Goal: Task Accomplishment & Management: Manage account settings

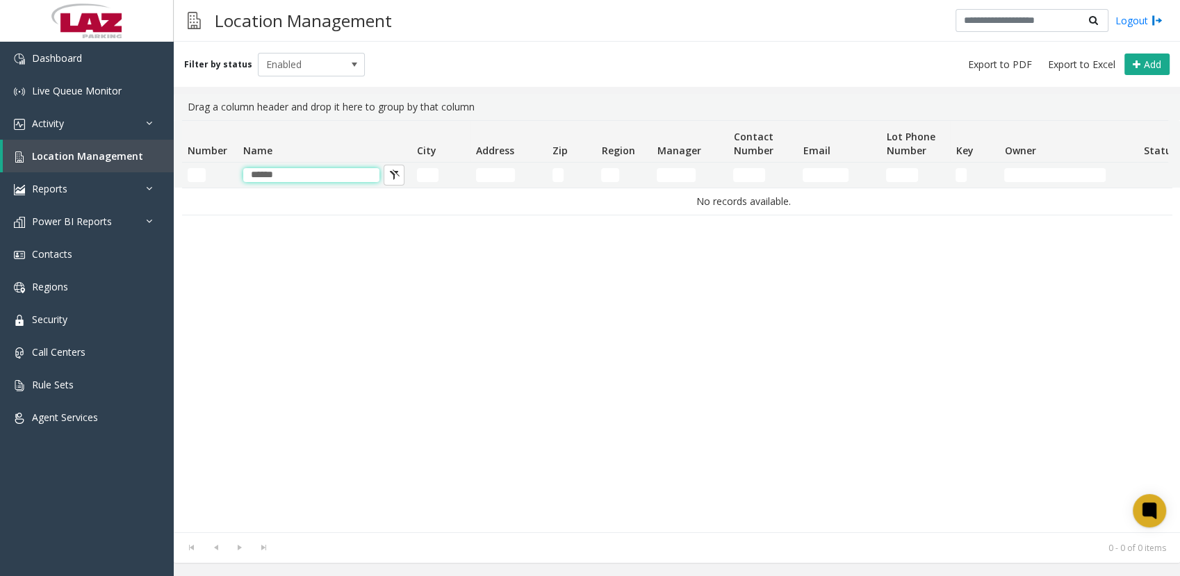
drag, startPoint x: 333, startPoint y: 174, endPoint x: 228, endPoint y: 173, distance: 105.6
click at [228, 173] on tr "******" at bounding box center [743, 175] width 1122 height 25
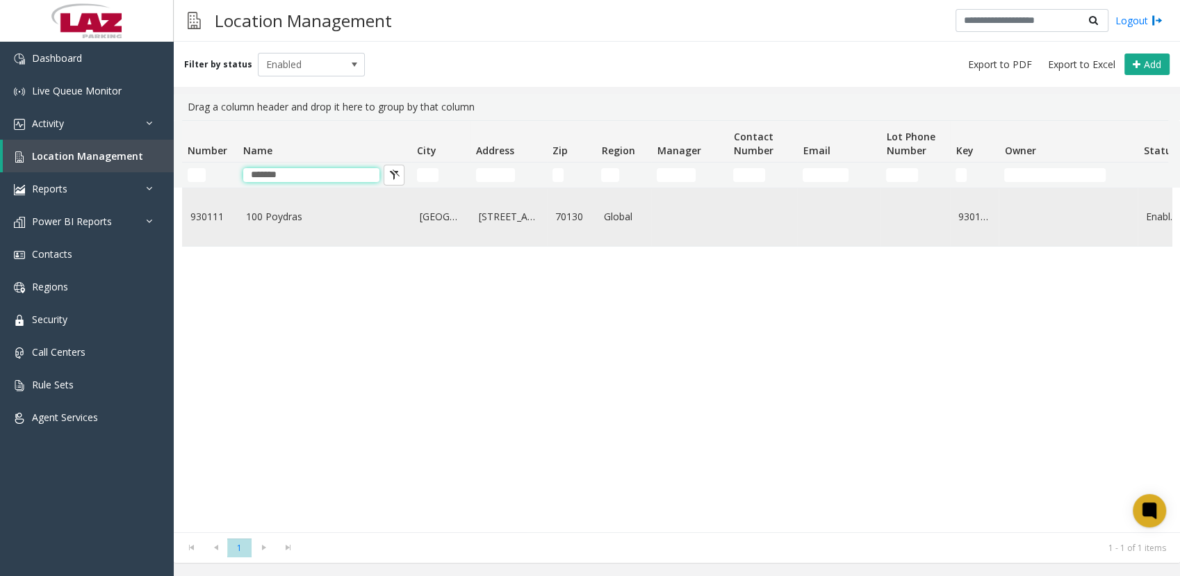
type input "*******"
click at [286, 217] on link "100 Poydras" at bounding box center [324, 216] width 157 height 15
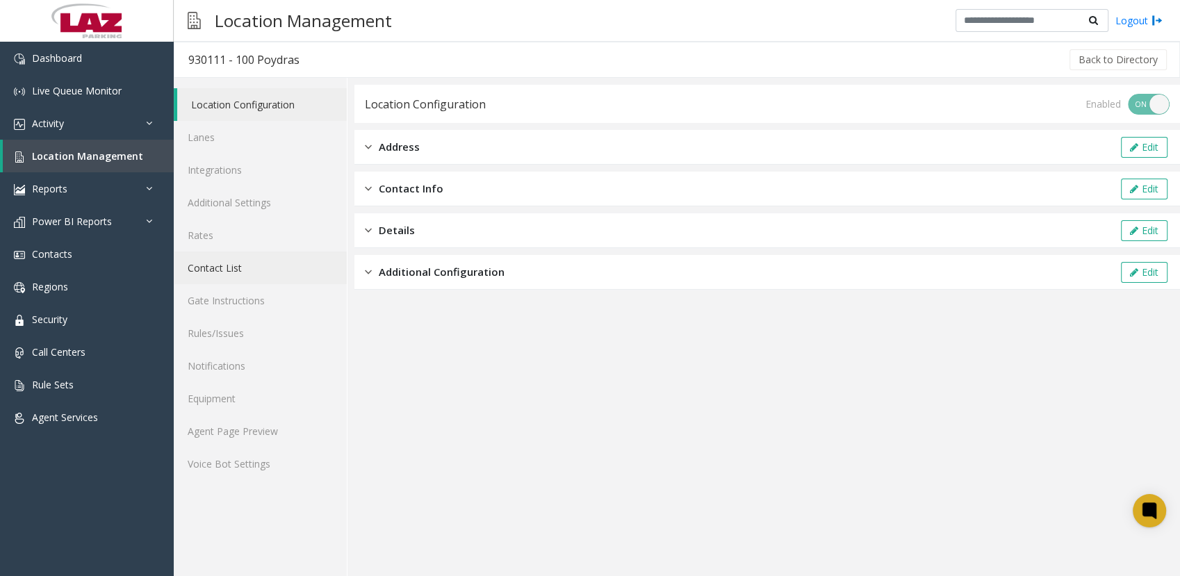
click at [220, 272] on link "Contact List" at bounding box center [260, 267] width 173 height 33
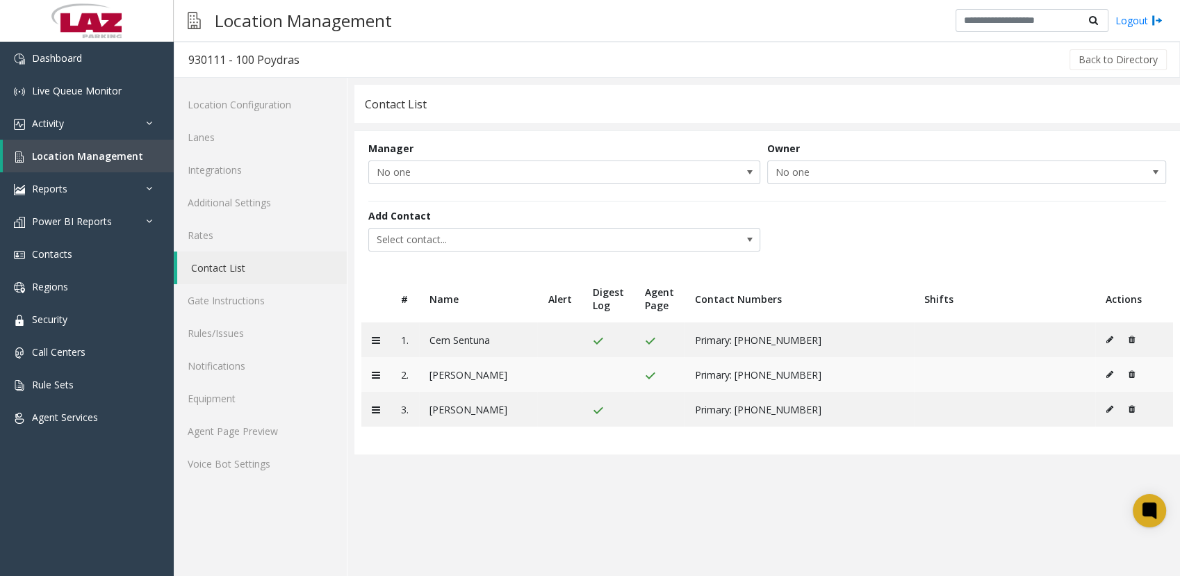
click at [1107, 374] on icon at bounding box center [1109, 374] width 7 height 8
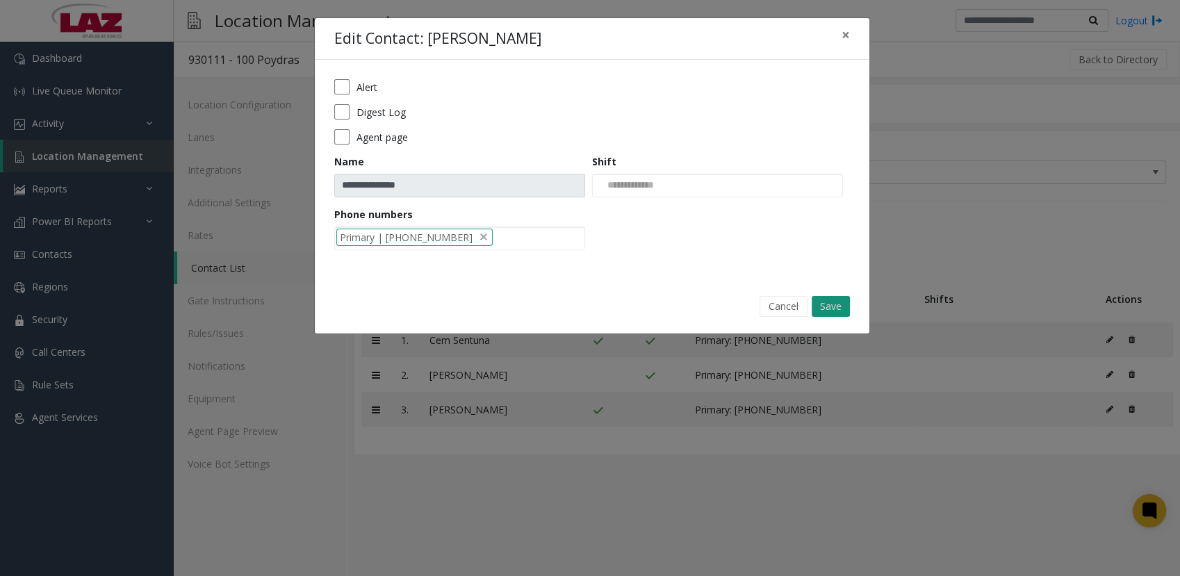
click at [828, 303] on button "Save" at bounding box center [830, 306] width 38 height 21
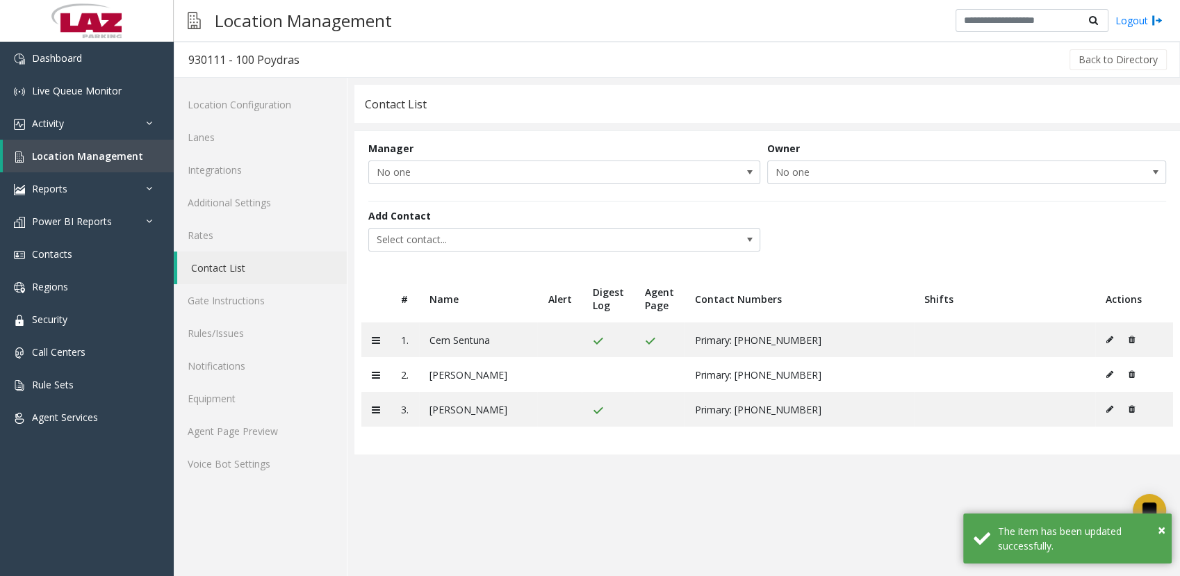
click at [754, 110] on div "Contact List" at bounding box center [766, 104] width 825 height 38
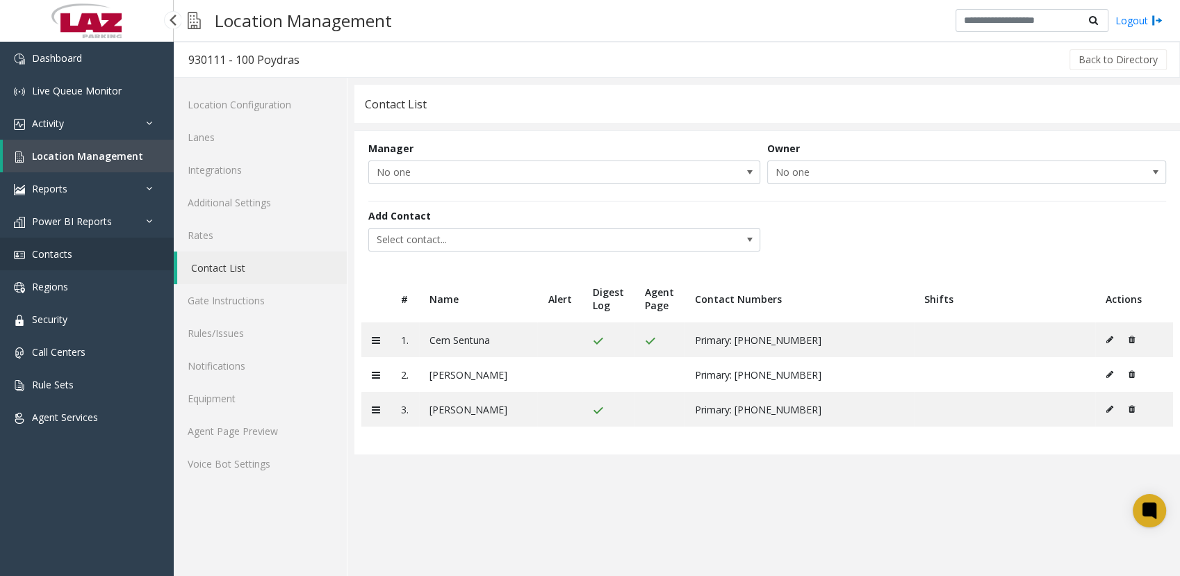
click at [79, 247] on link "Contacts" at bounding box center [87, 254] width 174 height 33
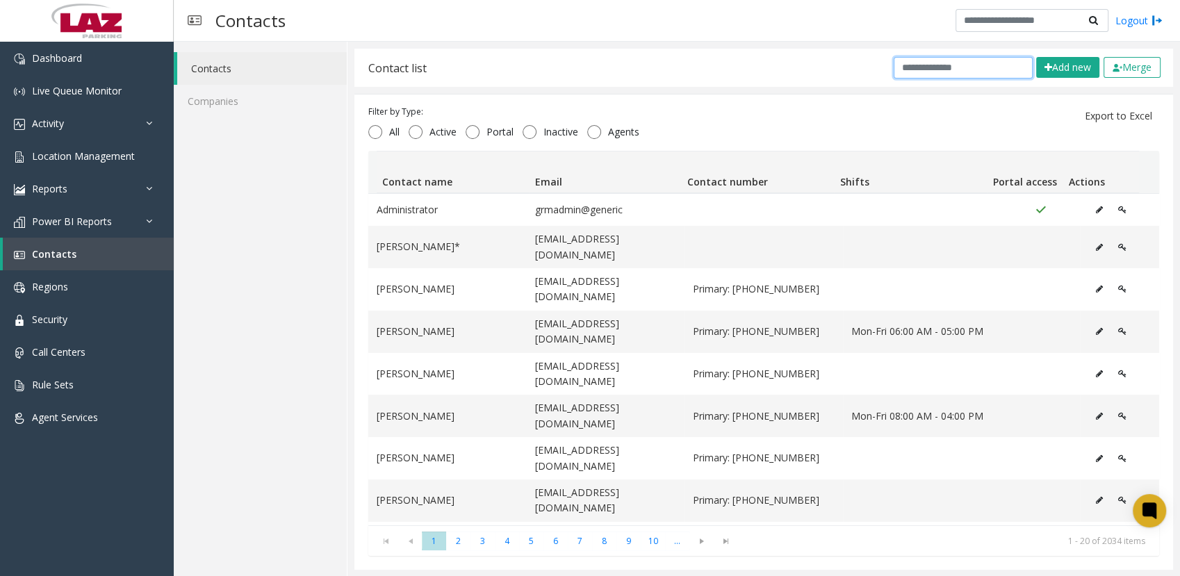
click at [943, 69] on input "text" at bounding box center [962, 68] width 139 height 22
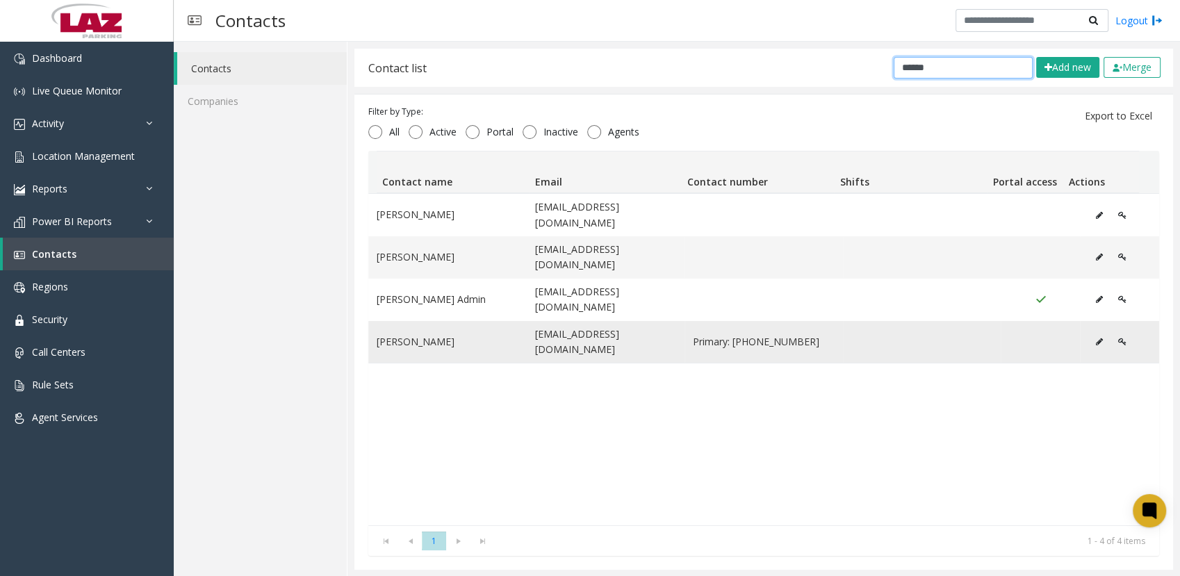
type input "*****"
click at [1096, 338] on icon "Data table" at bounding box center [1099, 342] width 7 height 8
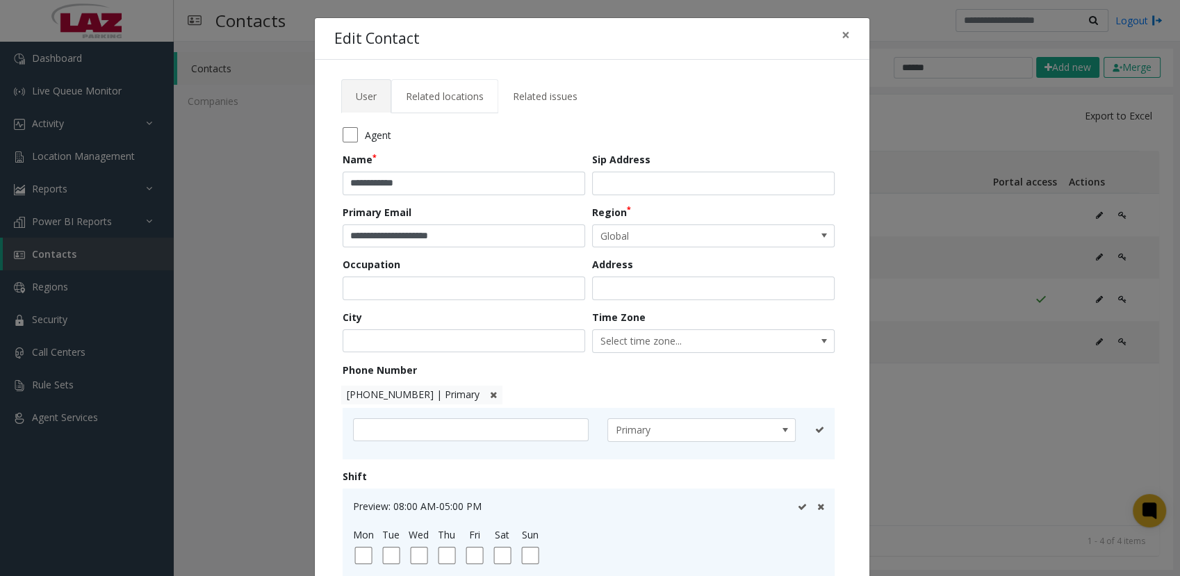
click at [423, 95] on span "Related locations" at bounding box center [445, 96] width 78 height 13
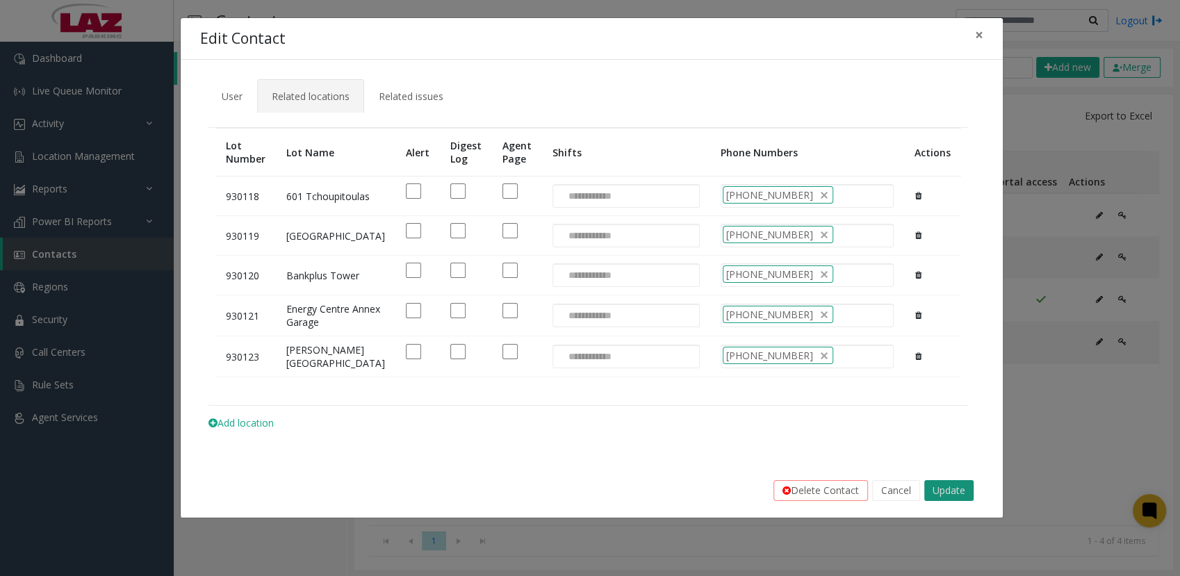
click at [957, 501] on button "Update" at bounding box center [948, 490] width 49 height 21
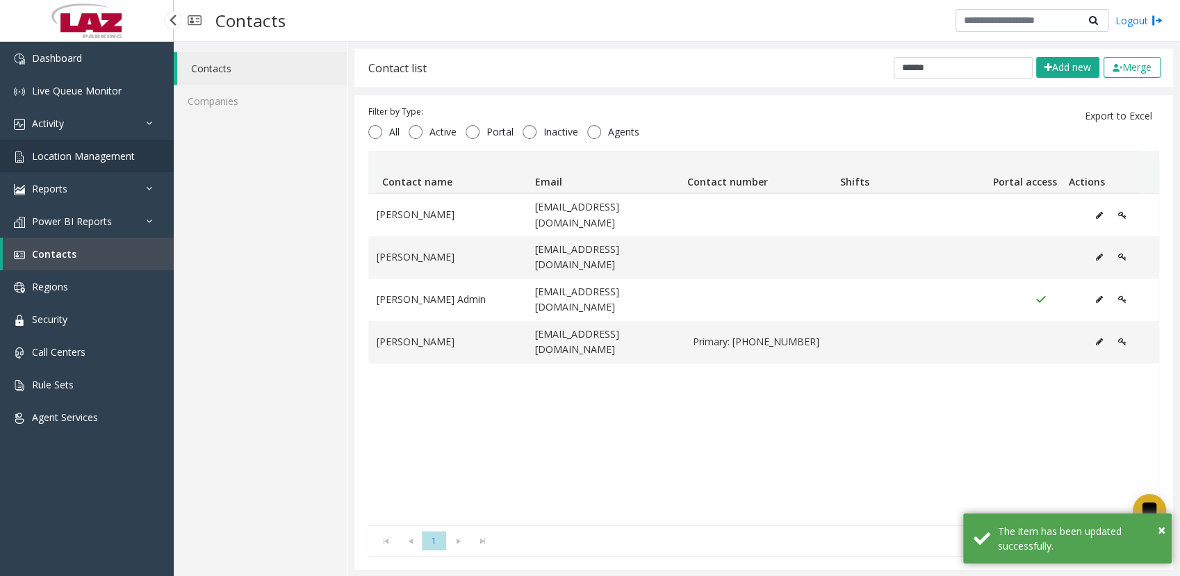
click at [49, 150] on span "Location Management" at bounding box center [83, 155] width 103 height 13
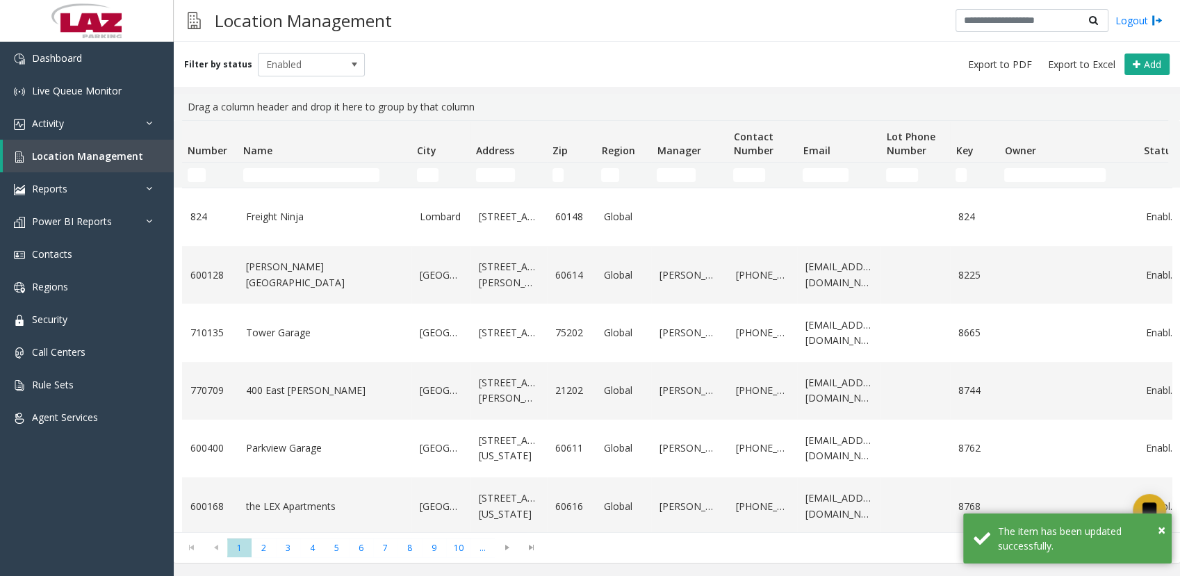
click at [208, 167] on kendo-grid-filter-cell-operators "Number Filter" at bounding box center [220, 175] width 24 height 24
click at [193, 176] on input "Number Filter" at bounding box center [197, 175] width 18 height 14
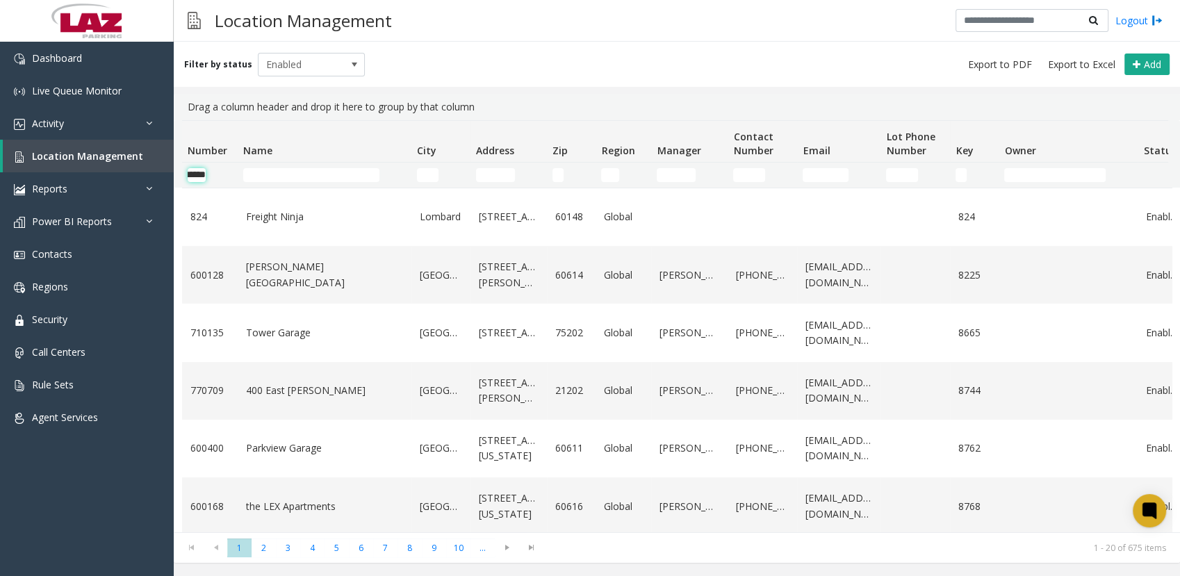
scroll to position [0, 23]
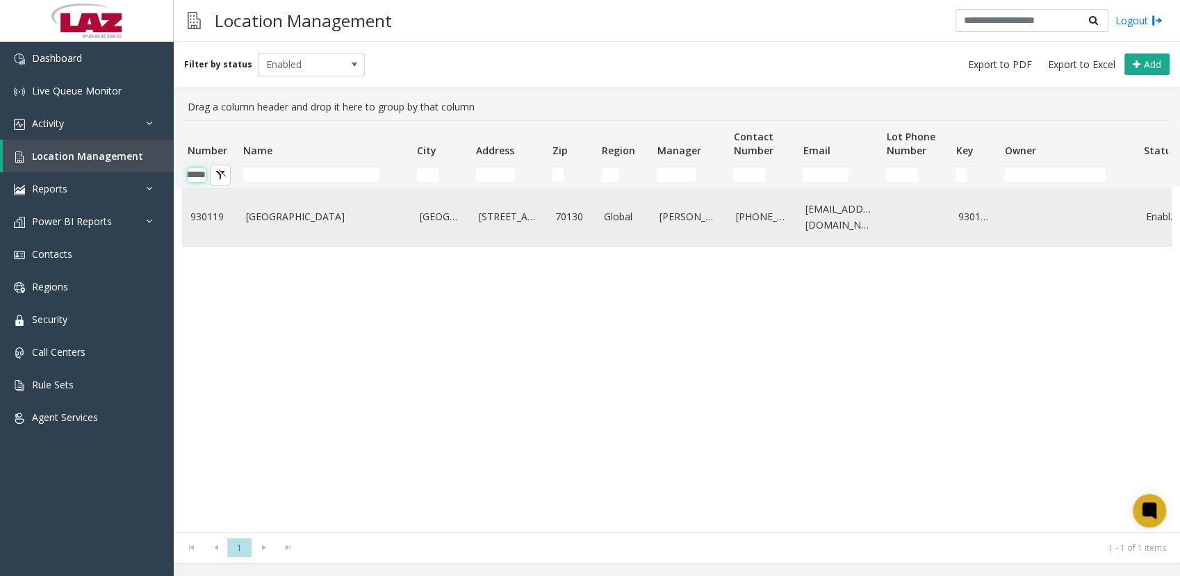
type input "******"
click at [290, 220] on link "[GEOGRAPHIC_DATA]" at bounding box center [324, 216] width 157 height 15
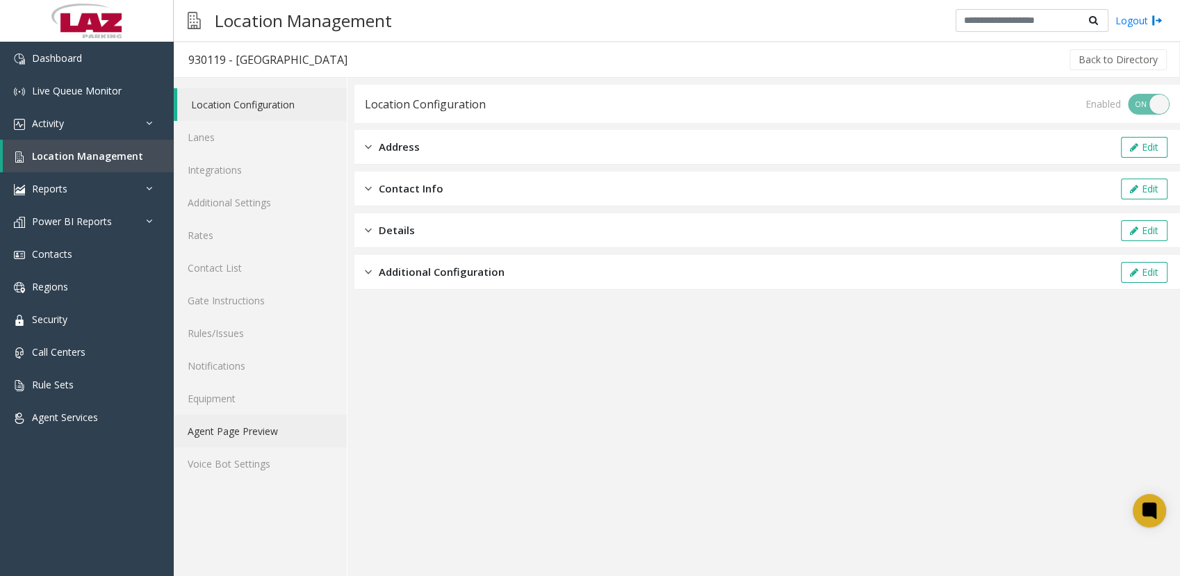
click at [228, 431] on link "Agent Page Preview" at bounding box center [260, 431] width 173 height 33
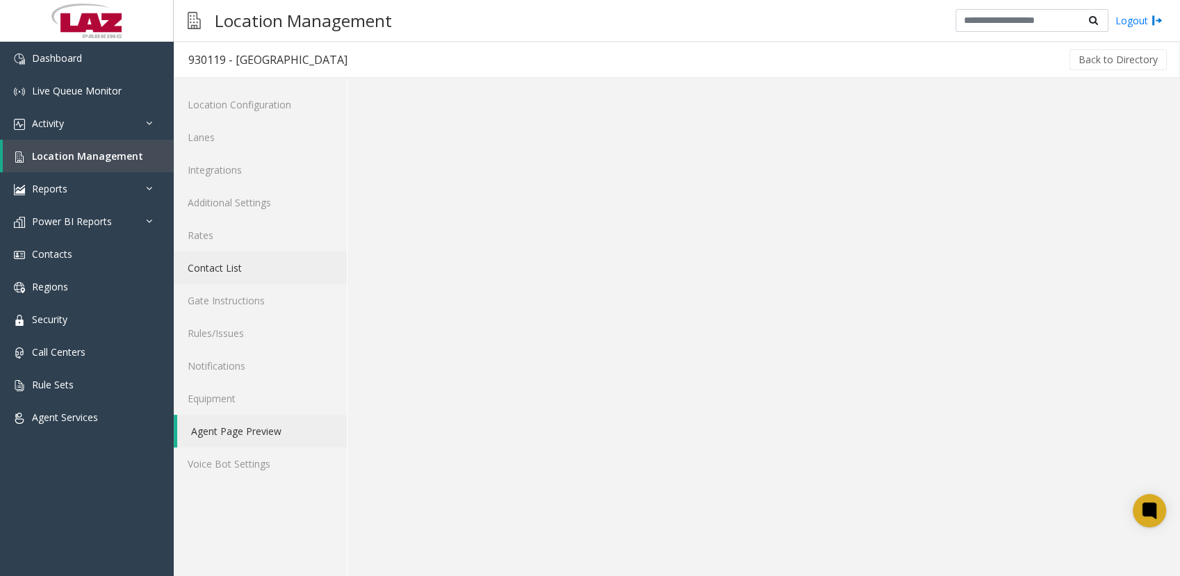
click at [222, 258] on link "Contact List" at bounding box center [260, 267] width 173 height 33
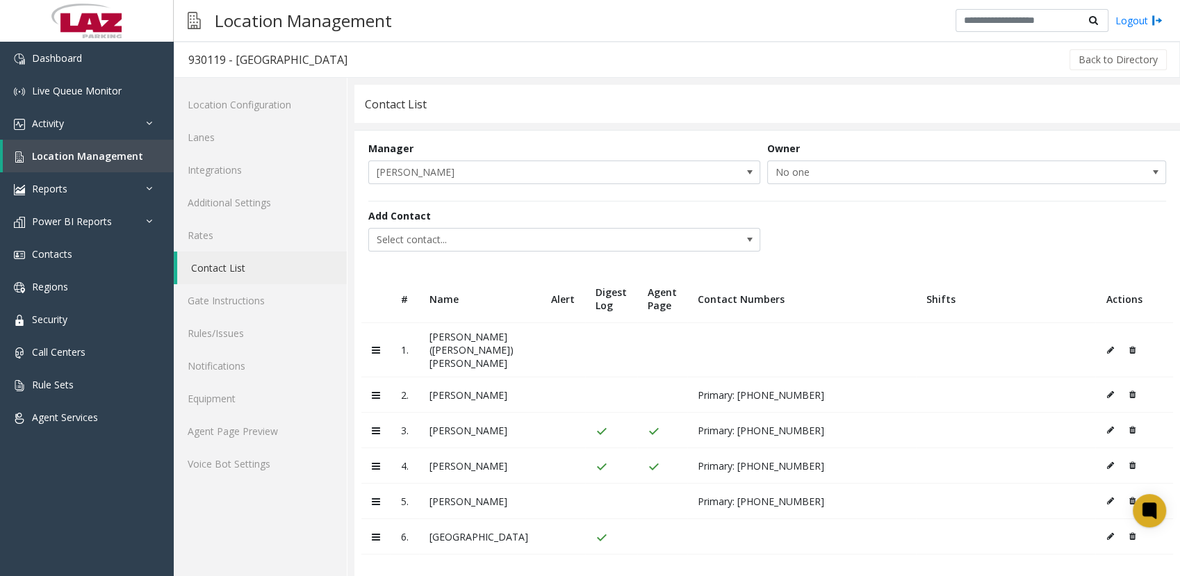
click at [1132, 497] on icon at bounding box center [1131, 501] width 6 height 8
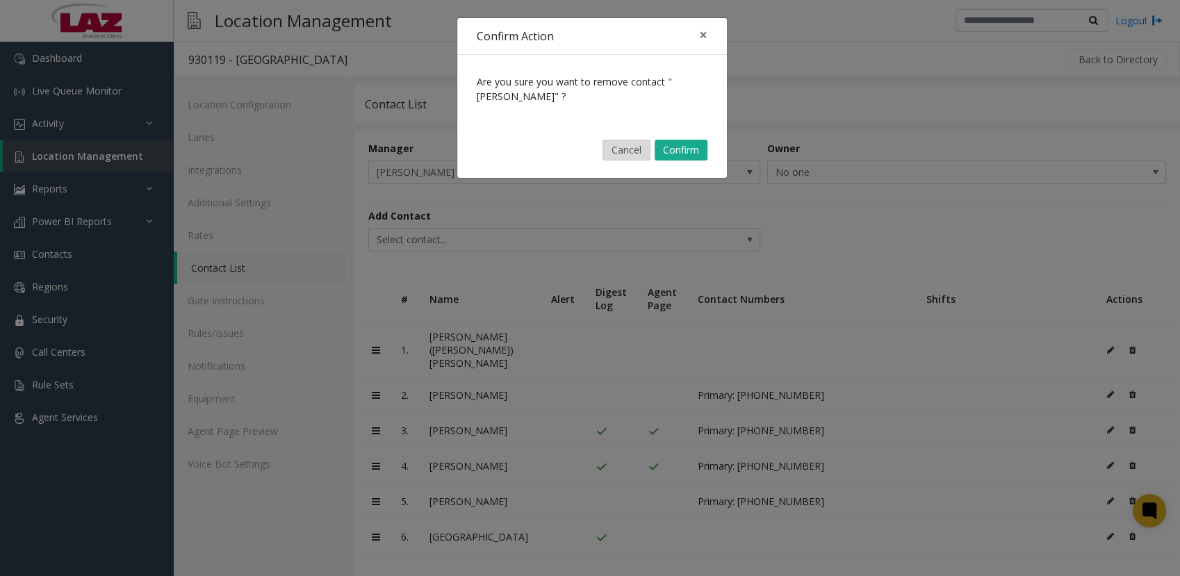
click at [626, 147] on button "Cancel" at bounding box center [626, 150] width 48 height 21
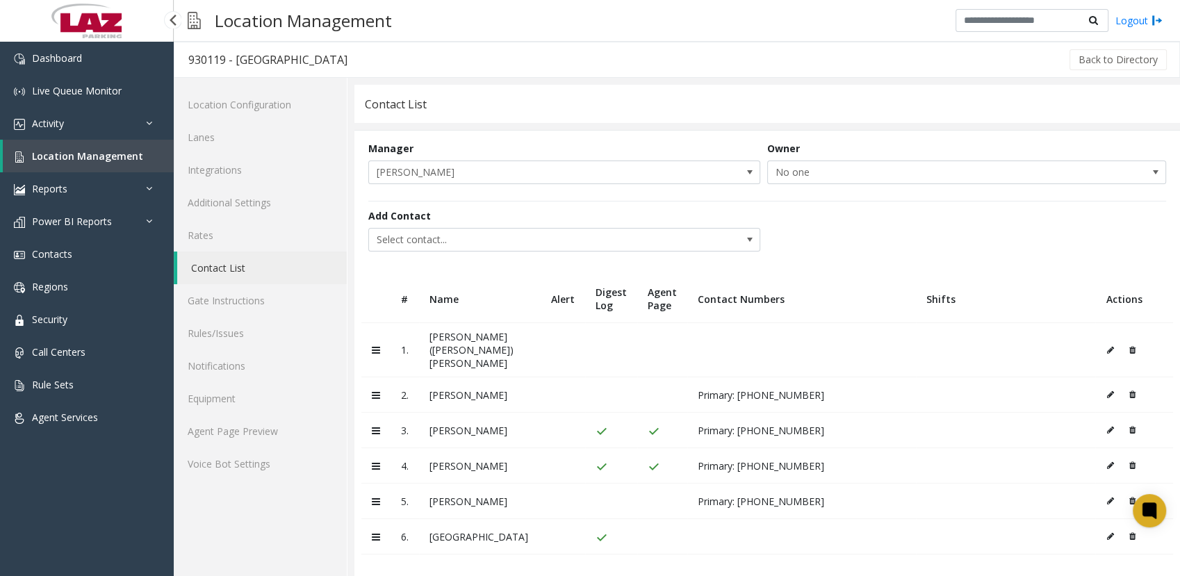
click at [72, 158] on span "Location Management" at bounding box center [87, 155] width 111 height 13
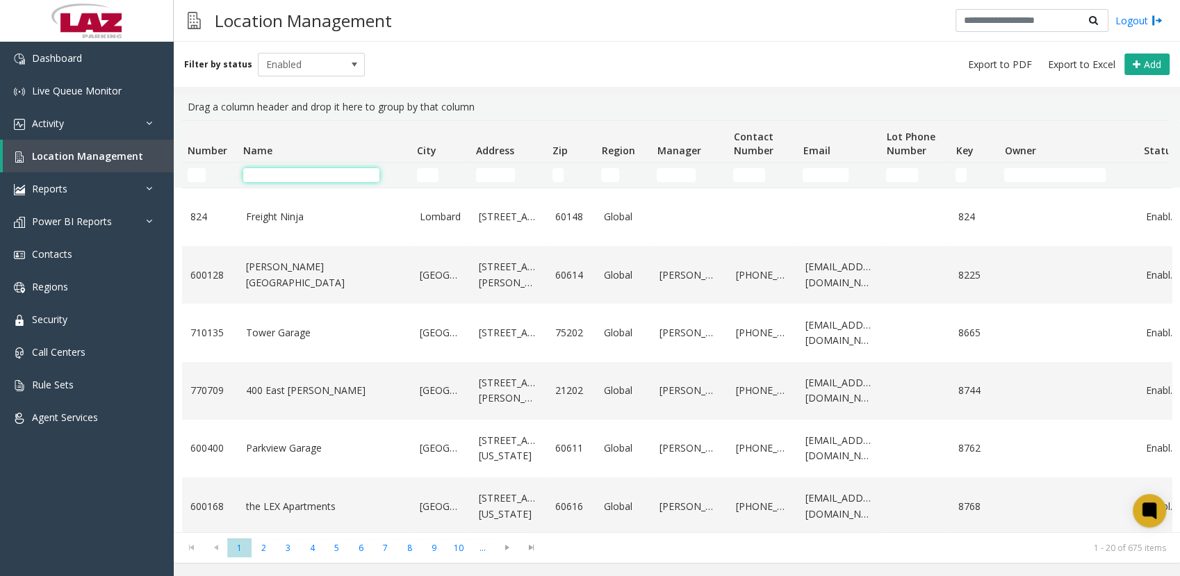
click at [274, 179] on input "Name Filter" at bounding box center [311, 175] width 136 height 14
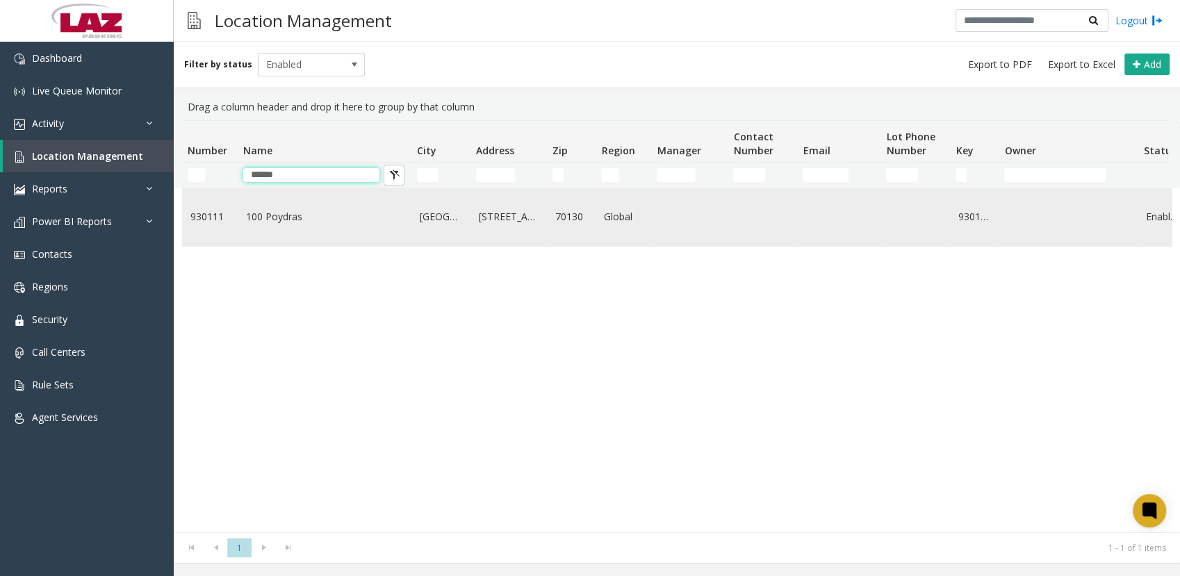
type input "******"
click at [250, 215] on link "100 Poydras" at bounding box center [324, 216] width 157 height 15
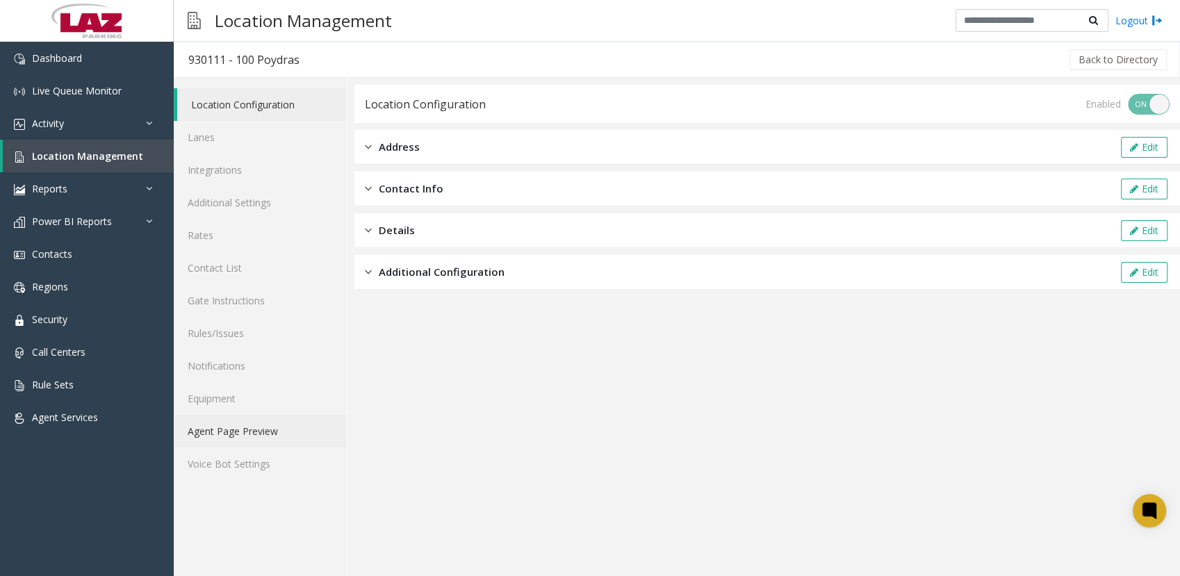
click at [212, 427] on link "Agent Page Preview" at bounding box center [260, 431] width 173 height 33
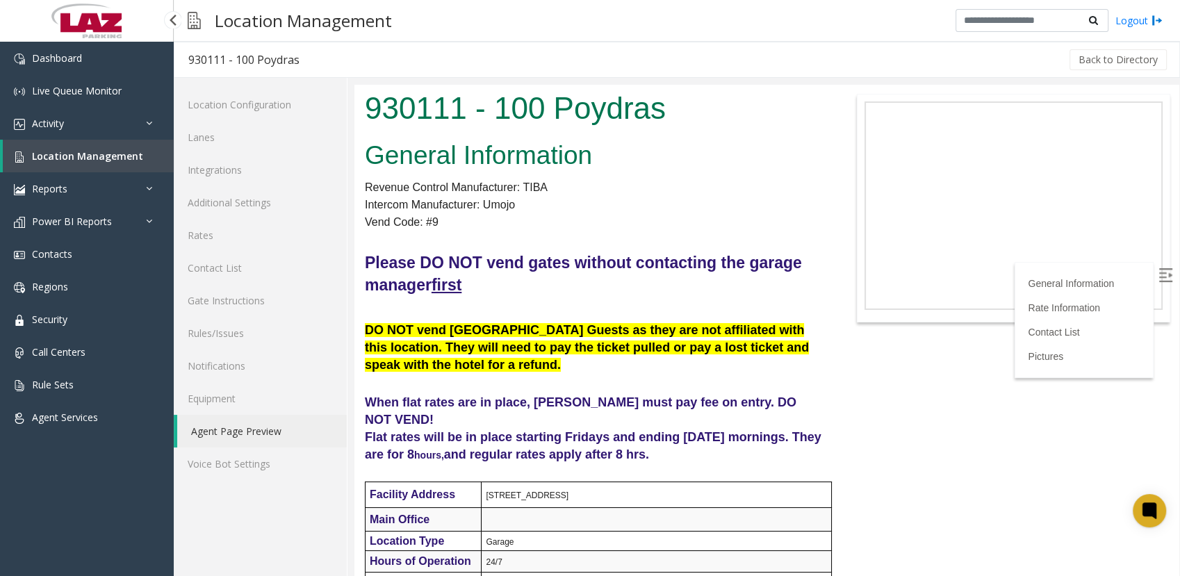
click at [60, 160] on span "Location Management" at bounding box center [87, 155] width 111 height 13
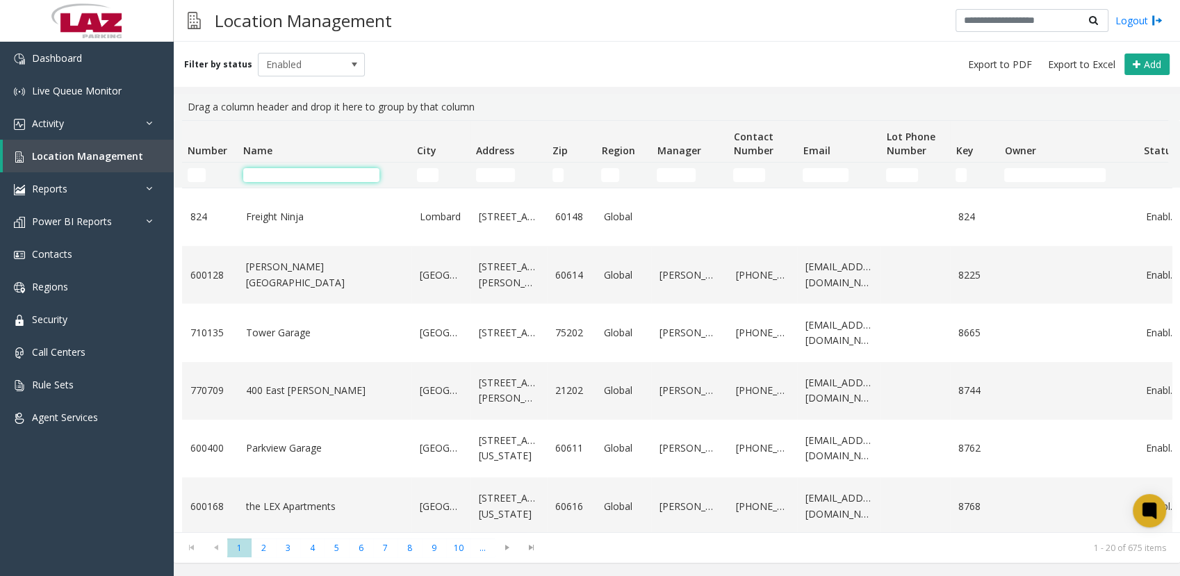
click at [295, 175] on input "Name Filter" at bounding box center [311, 175] width 136 height 14
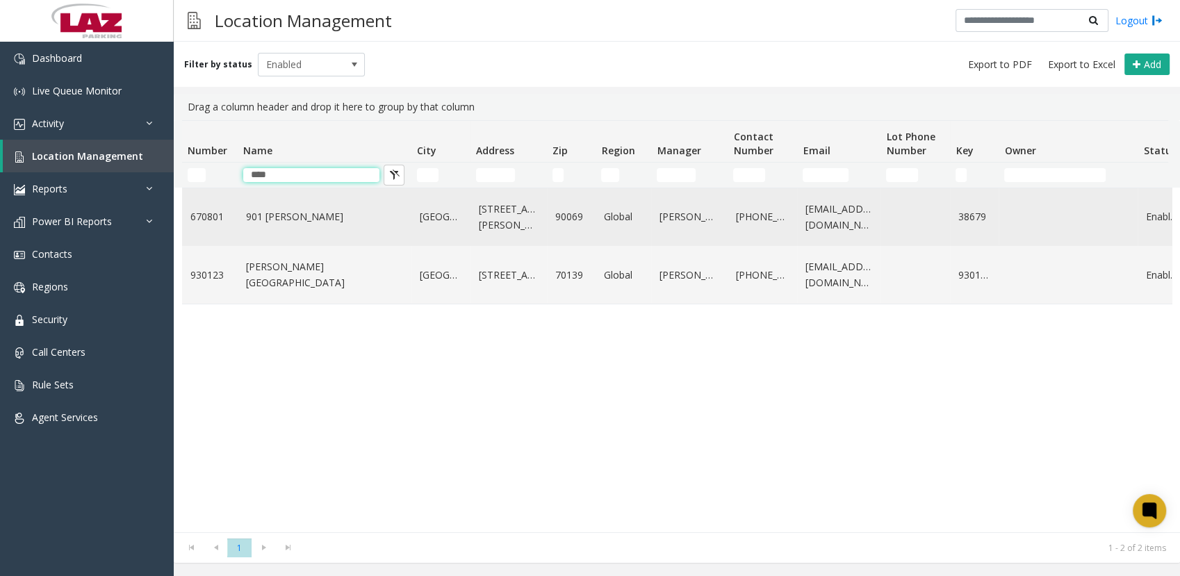
type input "****"
click at [285, 211] on link "901 [PERSON_NAME]" at bounding box center [324, 216] width 157 height 15
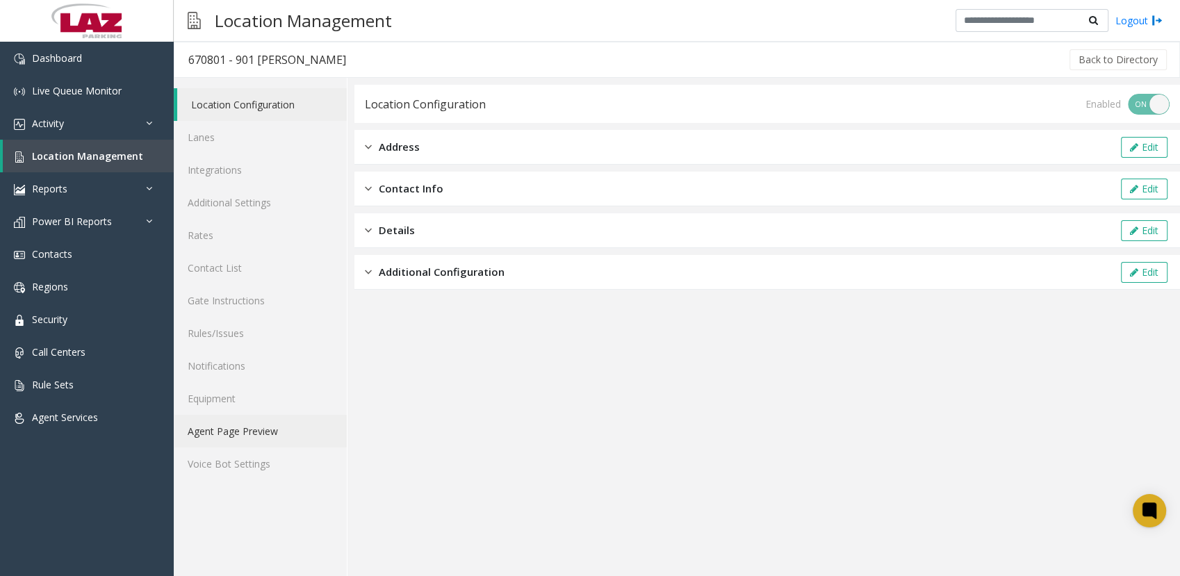
click at [247, 431] on link "Agent Page Preview" at bounding box center [260, 431] width 173 height 33
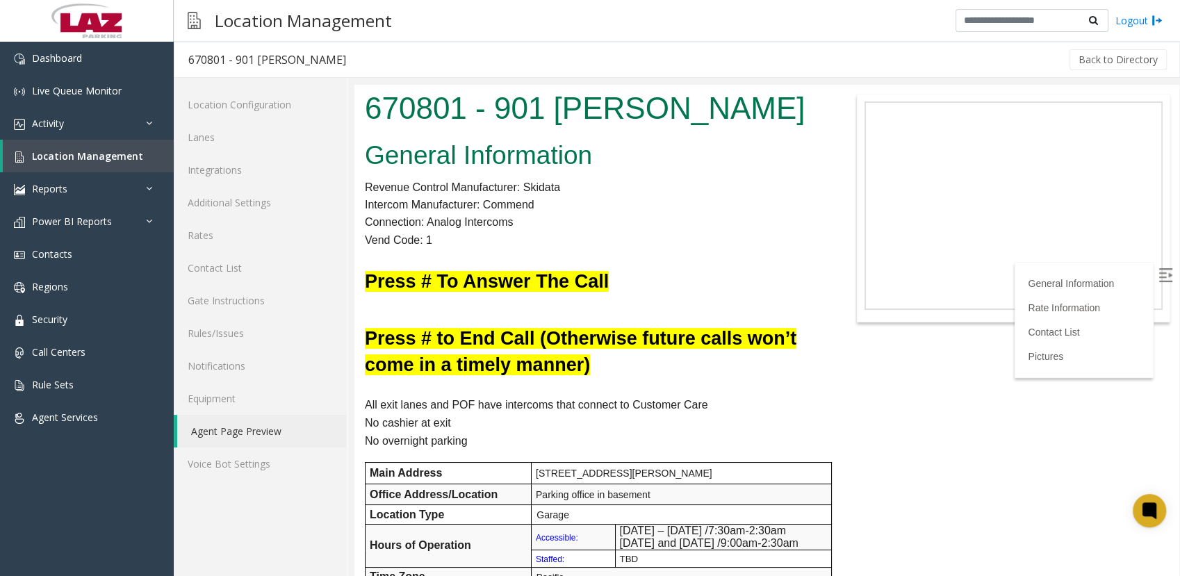
click at [750, 249] on p at bounding box center [595, 258] width 460 height 18
click at [71, 159] on span "Location Management" at bounding box center [87, 155] width 111 height 13
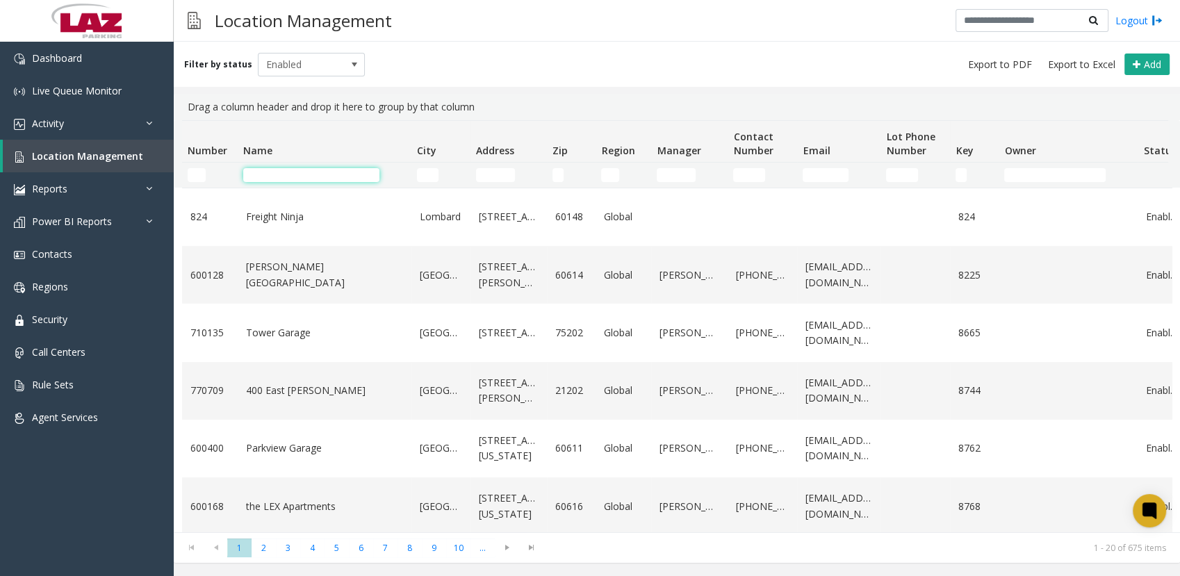
click at [301, 179] on input "Name Filter" at bounding box center [311, 175] width 136 height 14
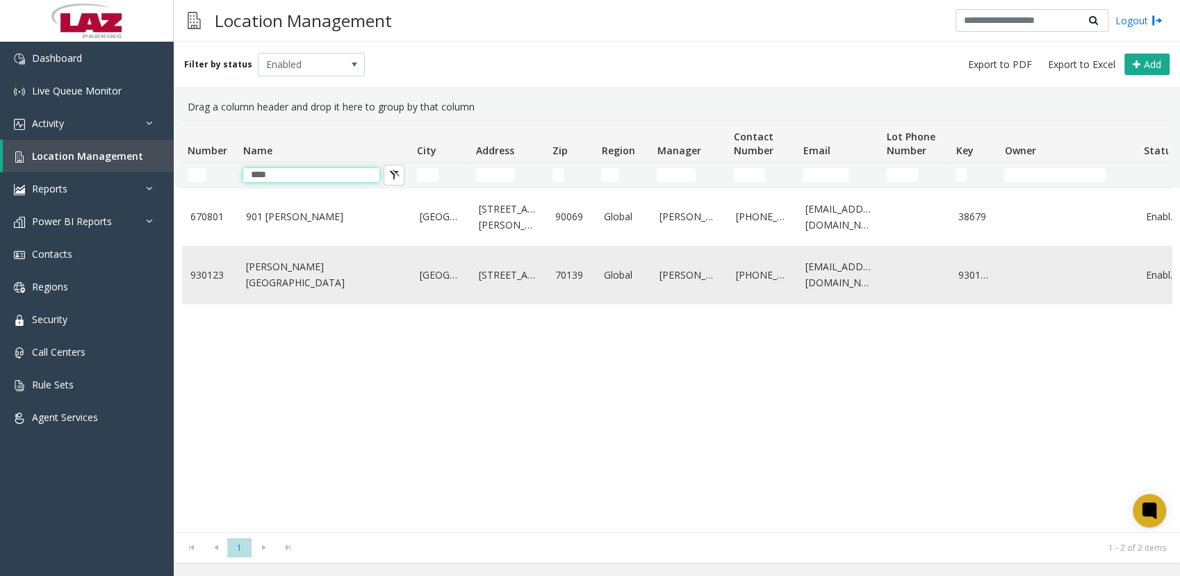
type input "****"
click at [277, 270] on link "[PERSON_NAME][GEOGRAPHIC_DATA]" at bounding box center [324, 274] width 157 height 31
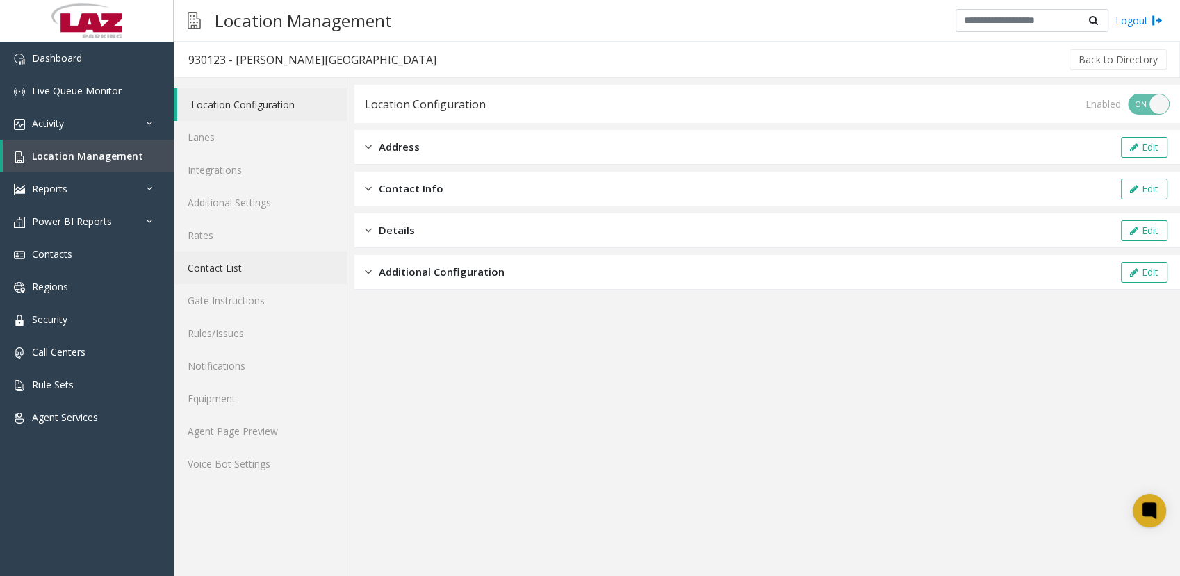
click at [223, 264] on link "Contact List" at bounding box center [260, 267] width 173 height 33
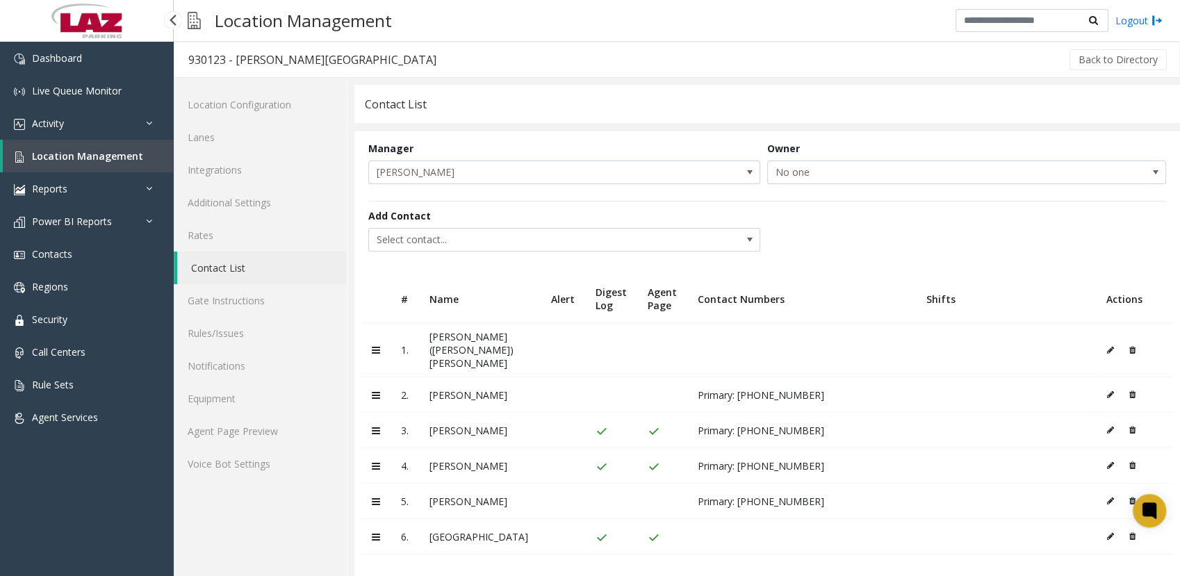
click at [58, 156] on span "Location Management" at bounding box center [87, 155] width 111 height 13
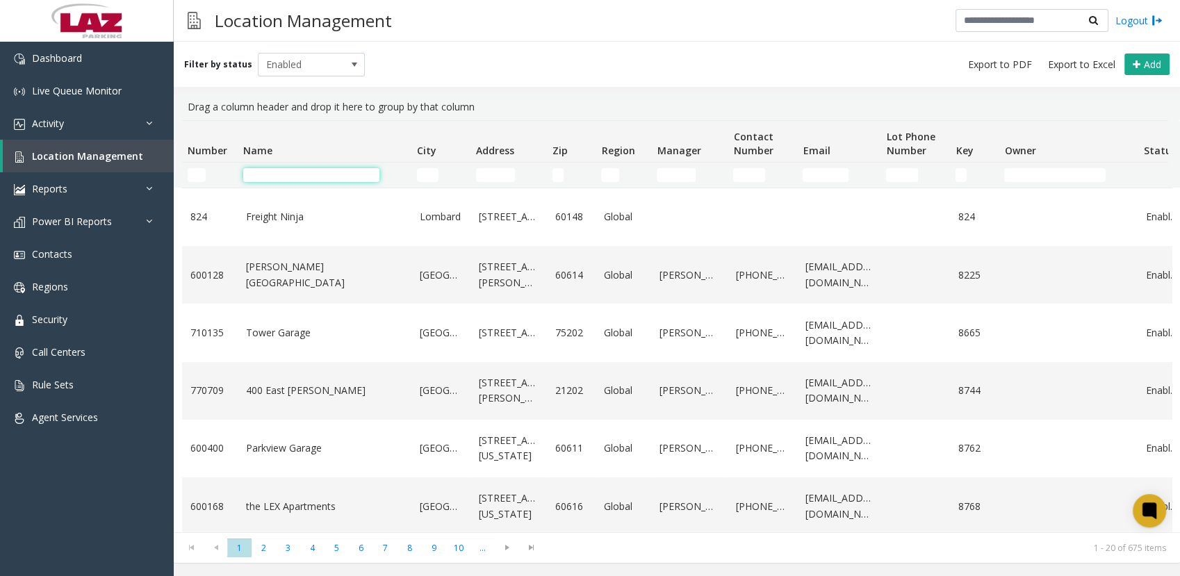
click at [313, 176] on input "Name Filter" at bounding box center [311, 175] width 136 height 14
click at [317, 142] on th "Name" at bounding box center [325, 142] width 174 height 42
click at [51, 246] on link "Contacts" at bounding box center [87, 254] width 174 height 33
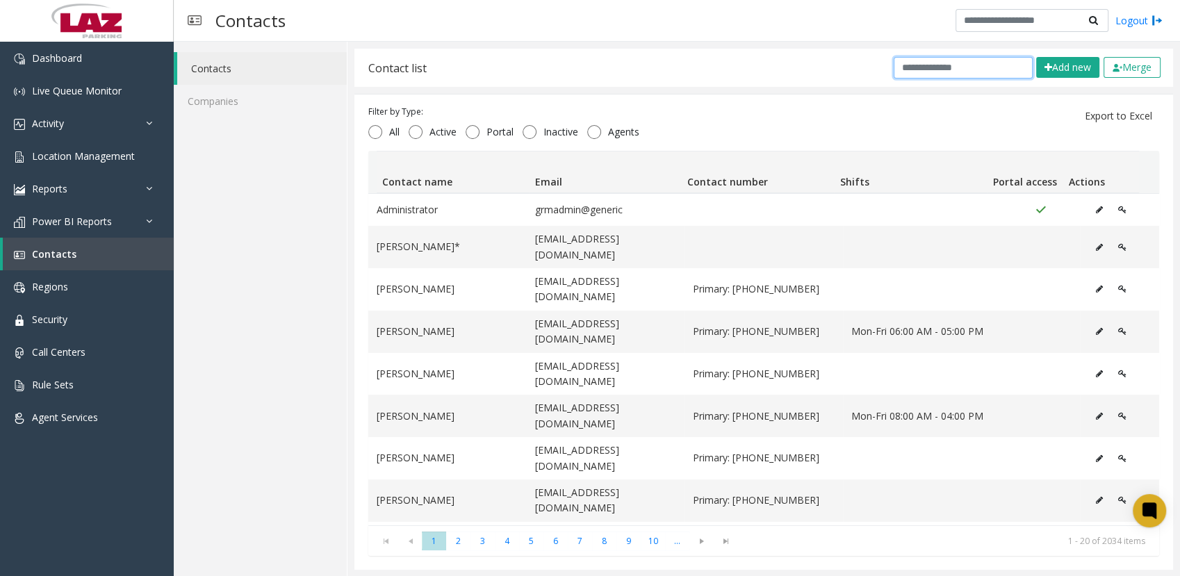
click at [958, 67] on input "text" at bounding box center [962, 68] width 139 height 22
click at [970, 65] on input "text" at bounding box center [962, 68] width 139 height 22
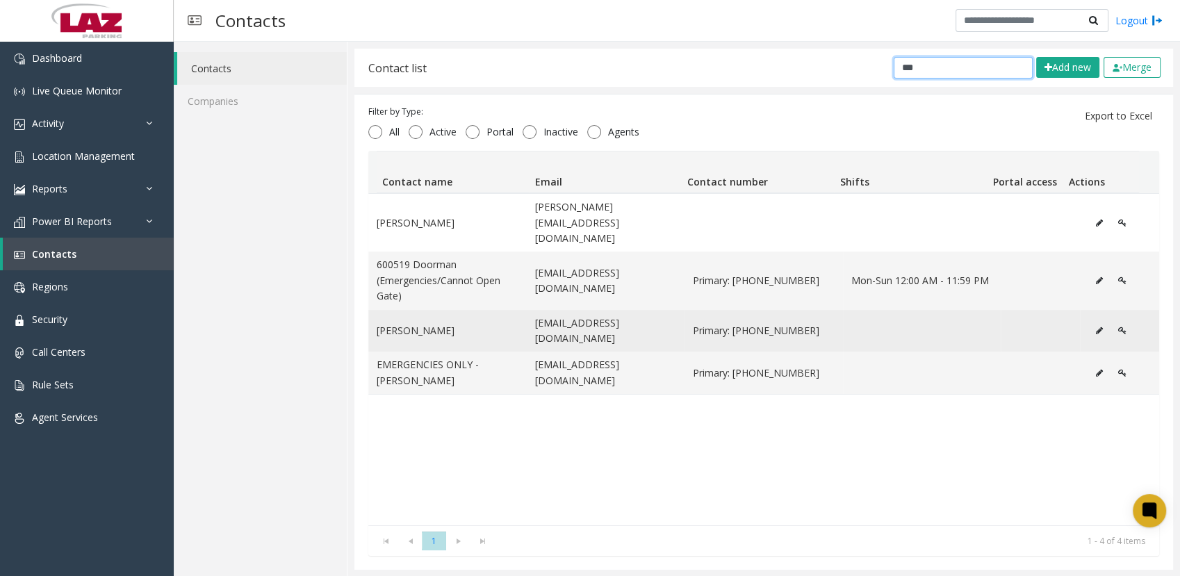
type input "***"
drag, startPoint x: 1102, startPoint y: 299, endPoint x: 1088, endPoint y: 299, distance: 13.9
click at [1088, 310] on td "Data table" at bounding box center [1119, 331] width 79 height 42
click at [1096, 327] on icon "Data table" at bounding box center [1099, 331] width 7 height 8
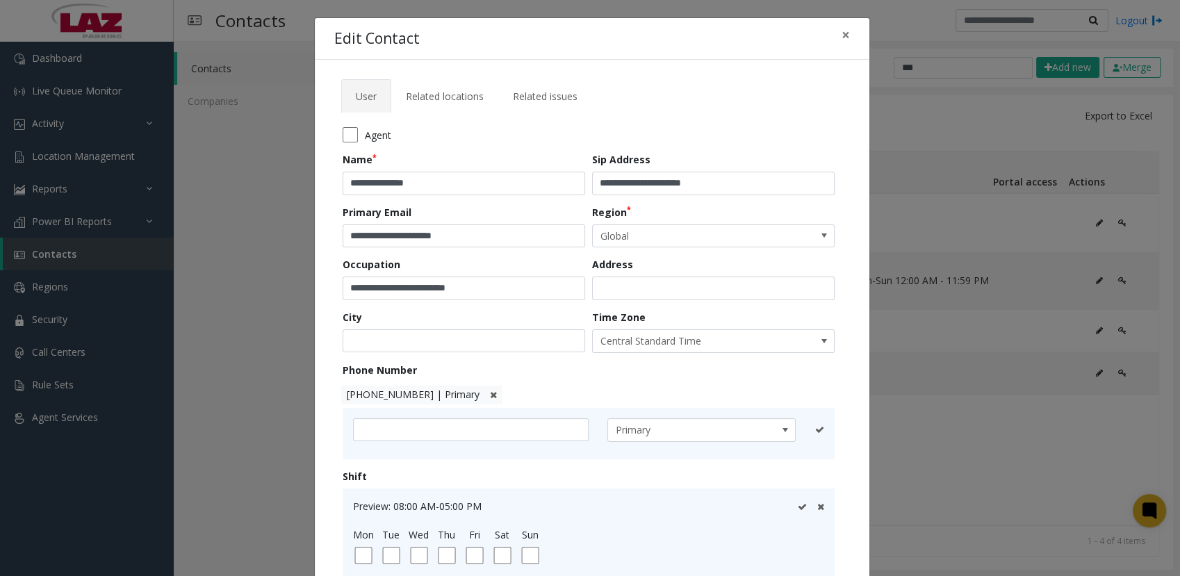
scroll to position [215, 0]
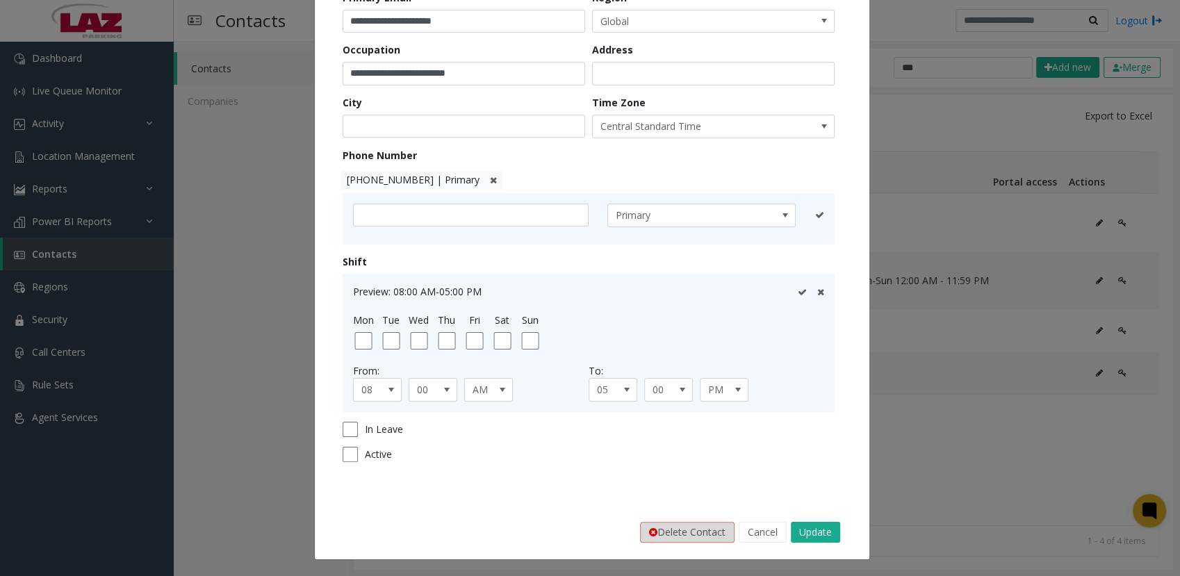
click at [691, 541] on button "Delete Contact" at bounding box center [687, 532] width 94 height 21
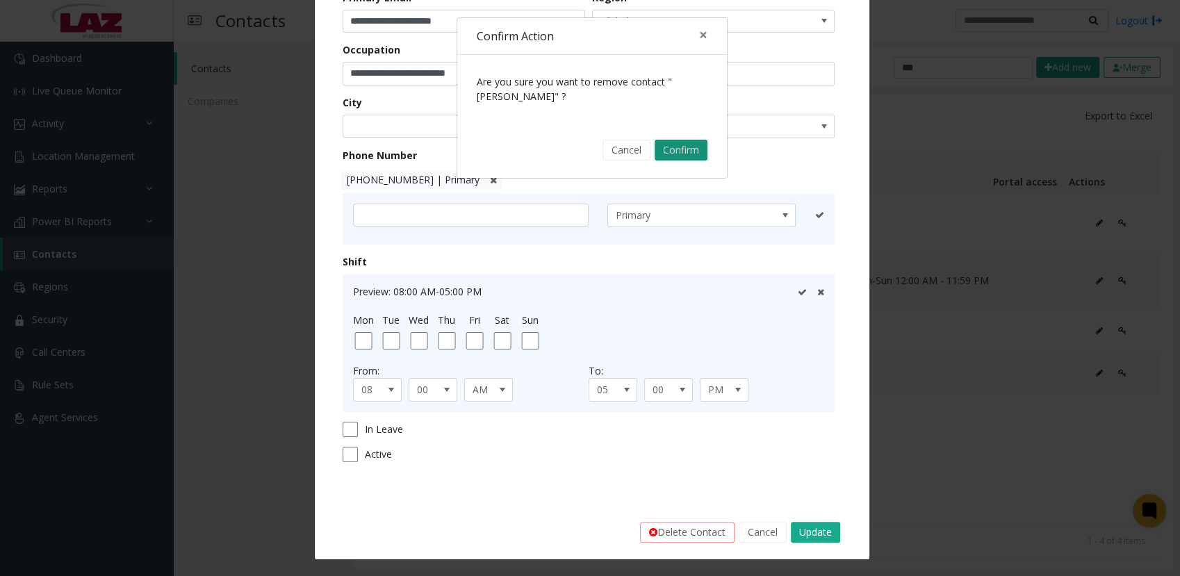
click at [668, 153] on button "Confirm" at bounding box center [680, 150] width 53 height 21
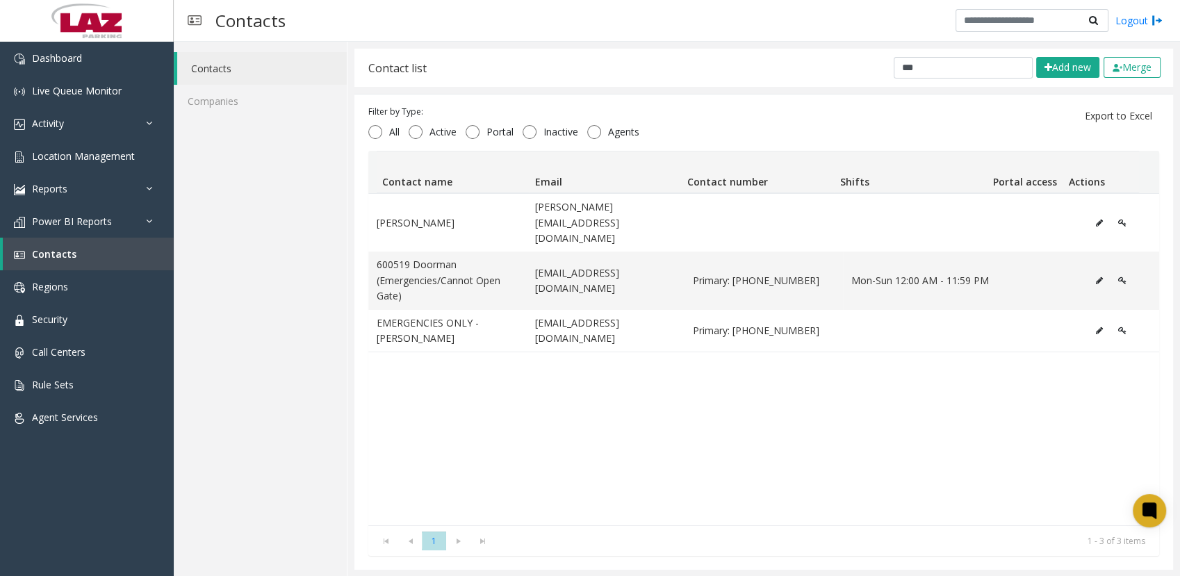
click at [761, 58] on div "Contact list *** Add new Merge" at bounding box center [763, 68] width 818 height 38
click at [556, 330] on div "Contact list *** Add new Merge Filter by Type: All Active Portal Inactive Agent…" at bounding box center [763, 309] width 818 height 521
click at [83, 144] on link "Location Management" at bounding box center [87, 156] width 174 height 33
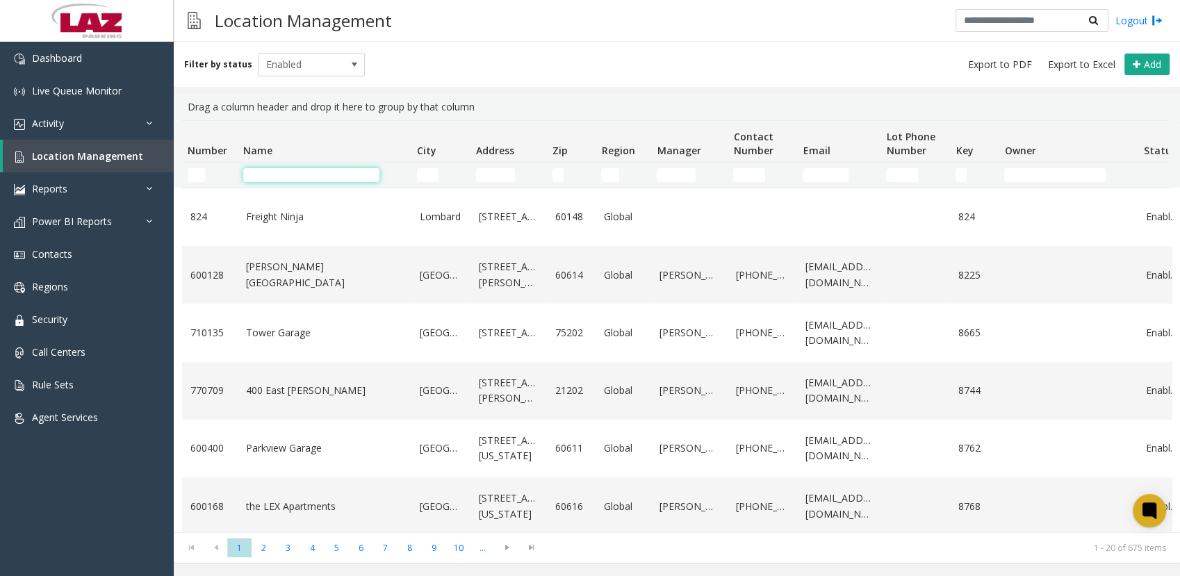
click at [271, 170] on input "Name Filter" at bounding box center [311, 175] width 136 height 14
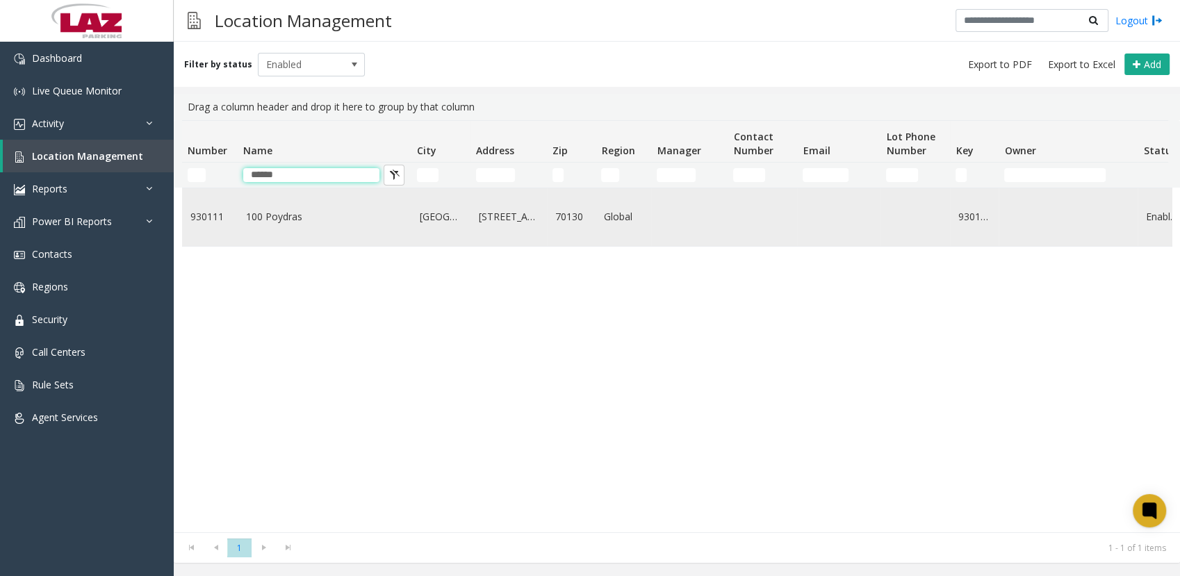
type input "******"
click at [264, 224] on link "100 Poydras" at bounding box center [324, 216] width 157 height 15
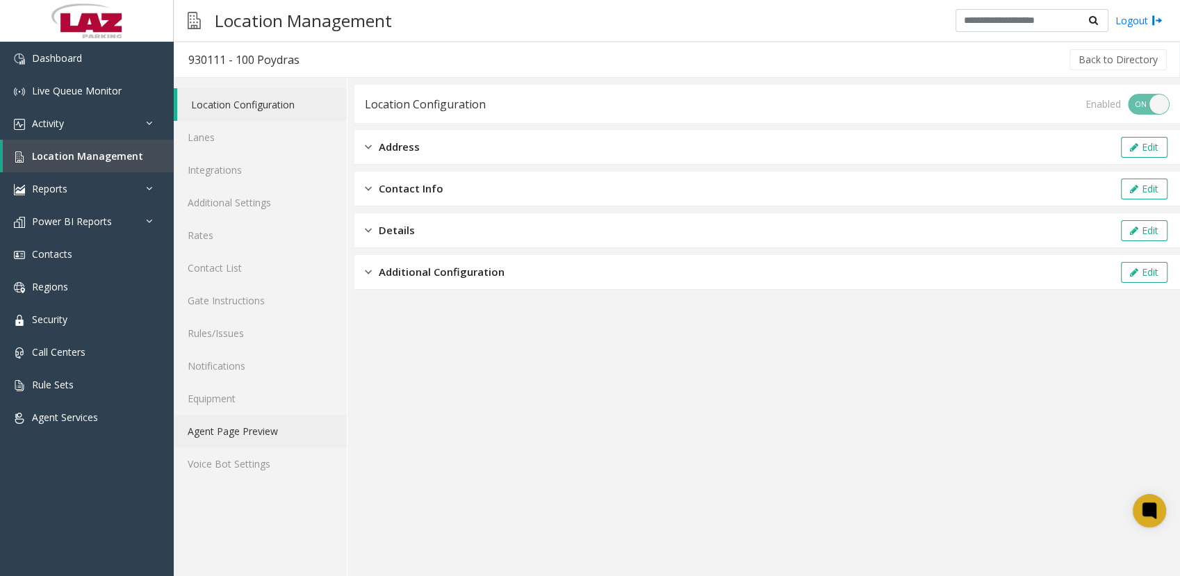
click at [217, 422] on link "Agent Page Preview" at bounding box center [260, 431] width 173 height 33
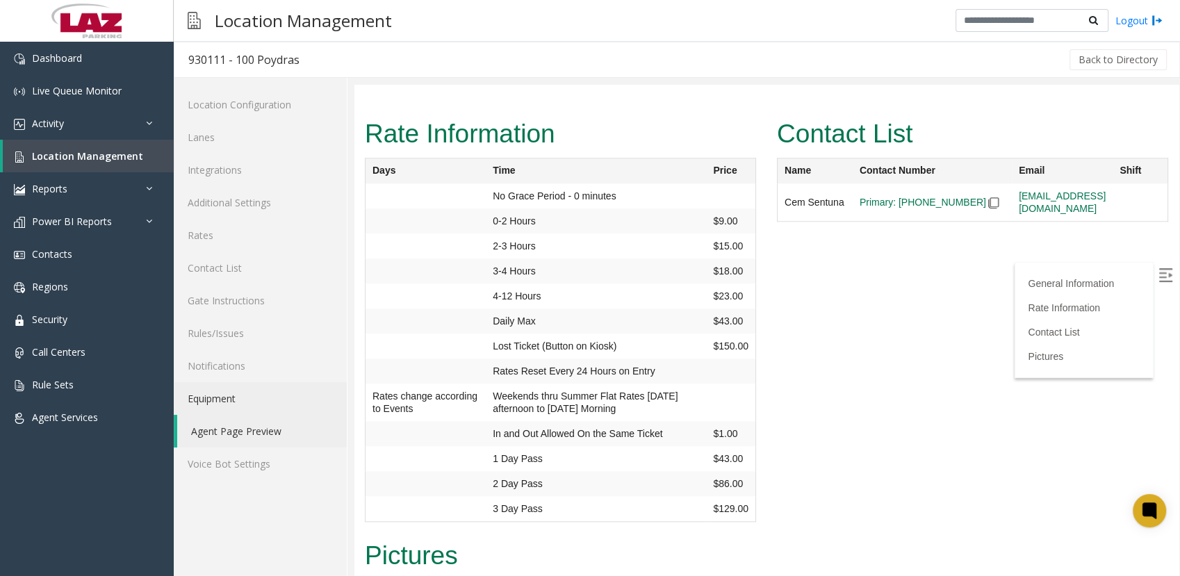
scroll to position [1339, 0]
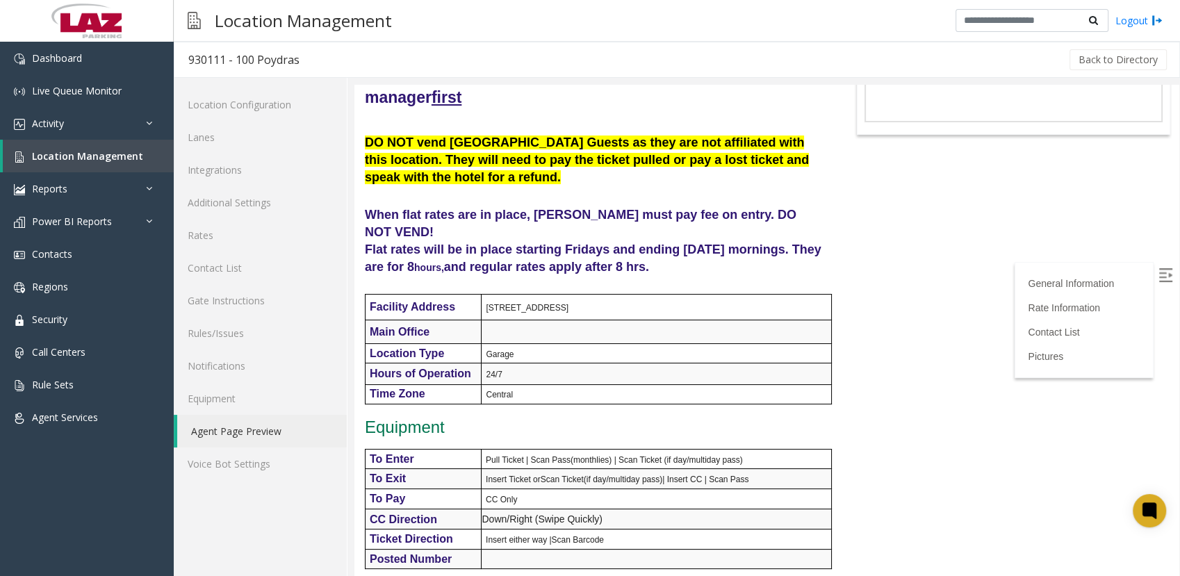
scroll to position [0, 0]
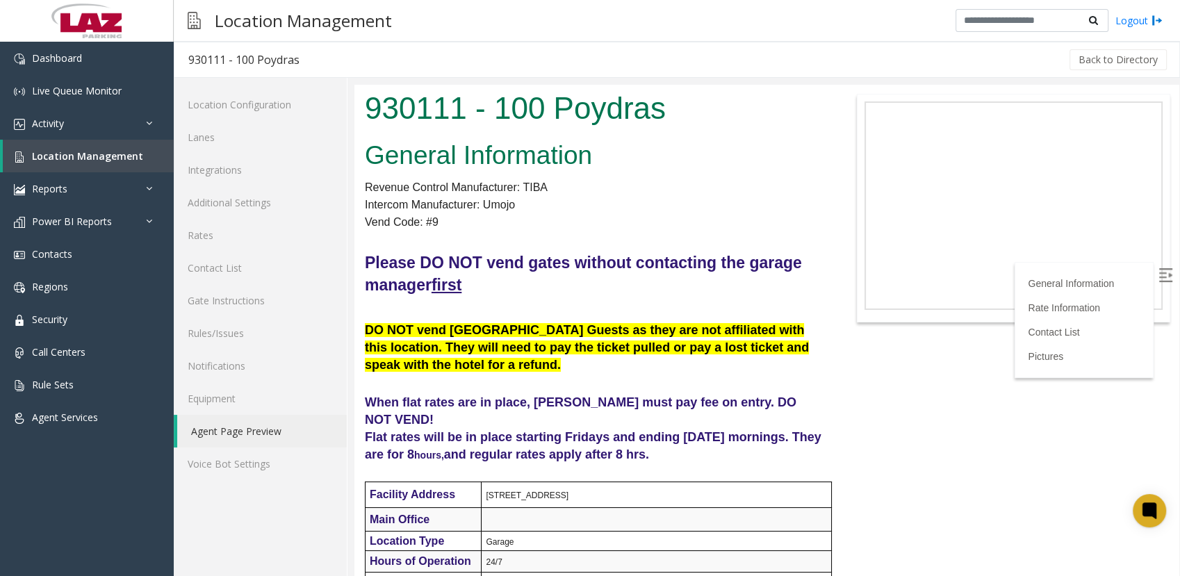
click at [787, 205] on p "Intercom Manufacturer: Umojo" at bounding box center [595, 205] width 460 height 18
click at [94, 166] on link "Location Management" at bounding box center [88, 156] width 171 height 33
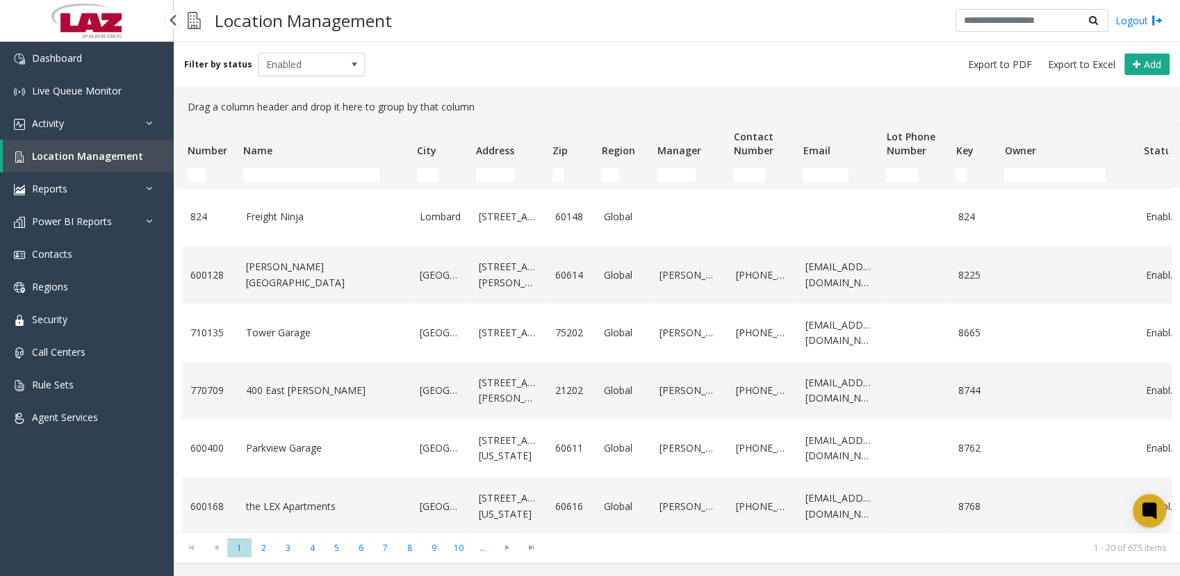
click at [90, 151] on span "Location Management" at bounding box center [87, 155] width 111 height 13
click at [652, 68] on div "Filter by status Enabled Add" at bounding box center [677, 64] width 1006 height 45
click at [279, 179] on input "Name Filter" at bounding box center [311, 175] width 136 height 14
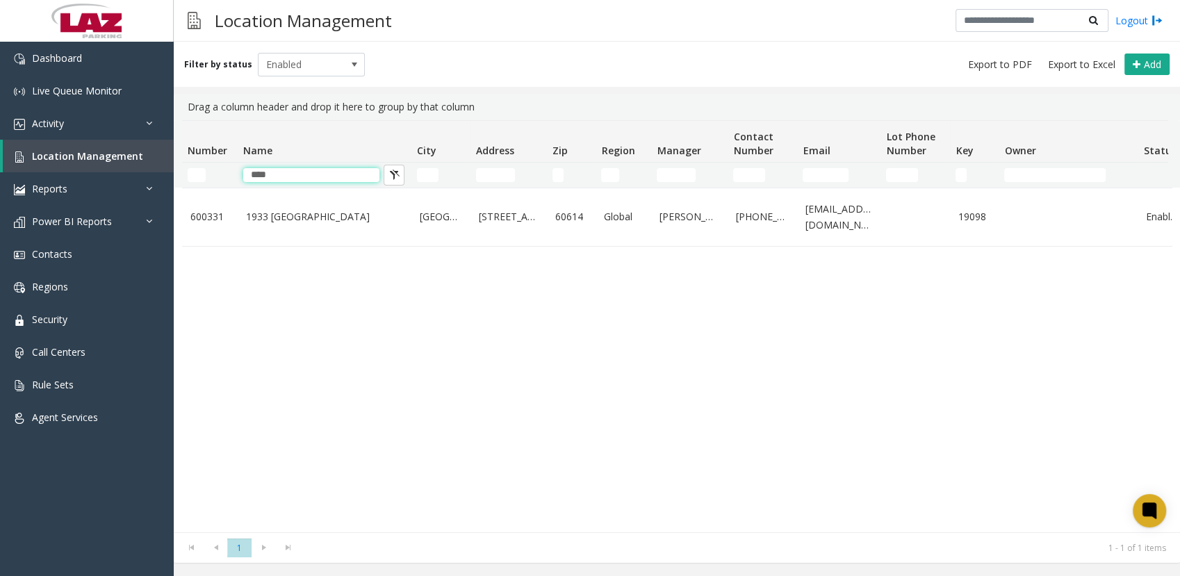
type input "****"
click at [598, 47] on div "Filter by status Enabled Add" at bounding box center [677, 64] width 1006 height 45
